Goal: Navigation & Orientation: Find specific page/section

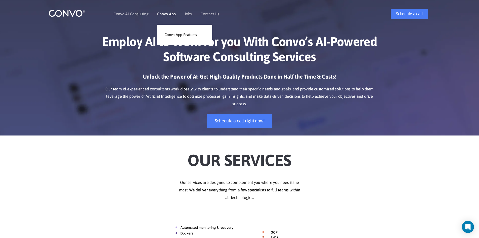
click at [165, 11] on li "Convo App Convo App Features" at bounding box center [166, 14] width 19 height 22
click at [170, 14] on link "Convo App" at bounding box center [166, 14] width 19 height 4
